Goal: Register for event/course

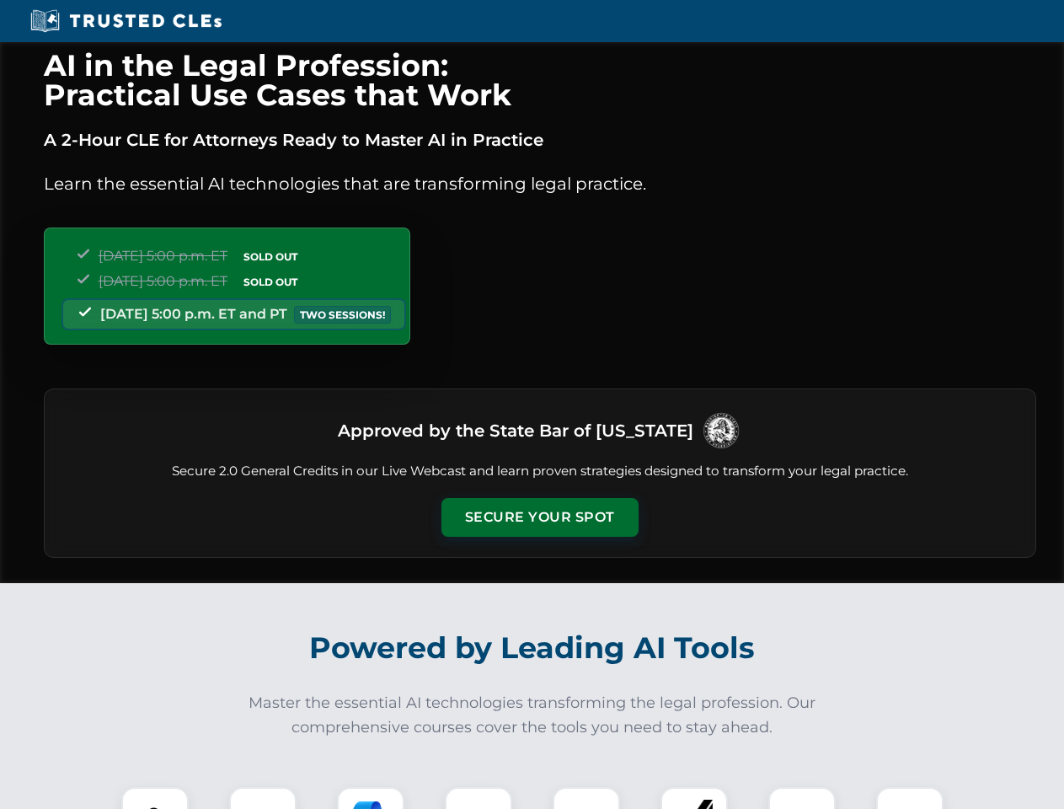
click at [539, 517] on button "Secure Your Spot" at bounding box center [540, 517] width 197 height 39
click at [155, 798] on img at bounding box center [155, 820] width 49 height 49
click at [263, 798] on div at bounding box center [262, 820] width 67 height 67
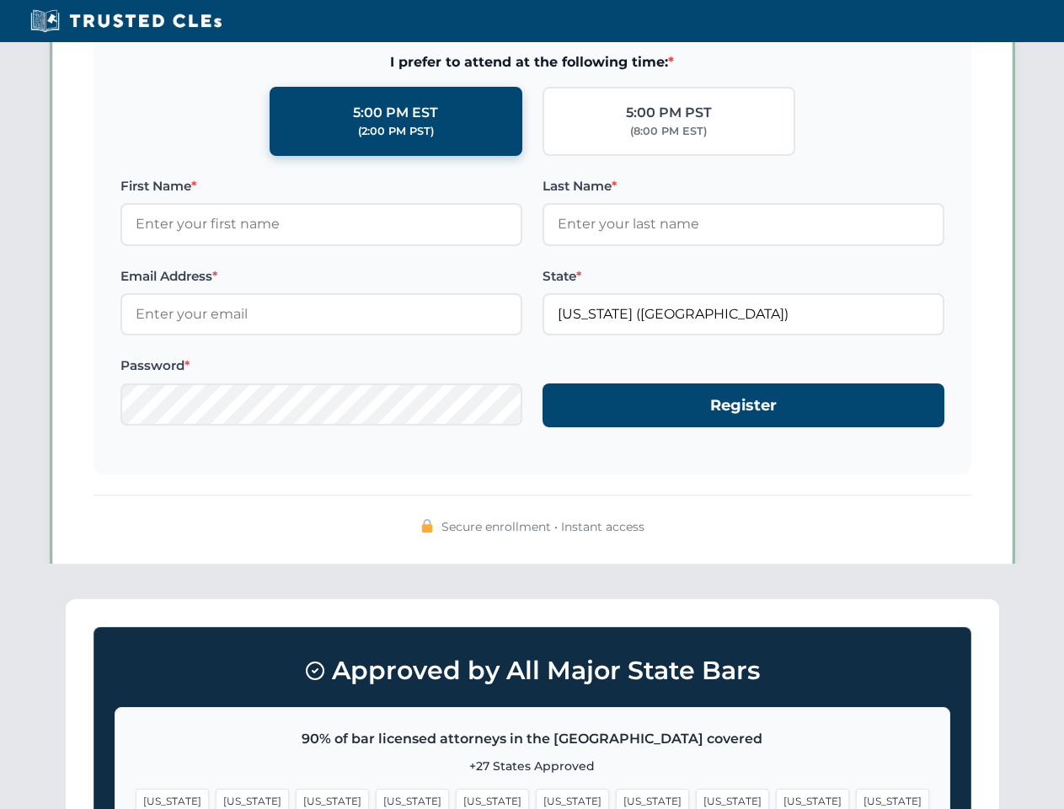
click at [616, 798] on span "[US_STATE]" at bounding box center [652, 801] width 73 height 24
click at [776, 798] on span "[US_STATE]" at bounding box center [812, 801] width 73 height 24
